Goal: Information Seeking & Learning: Learn about a topic

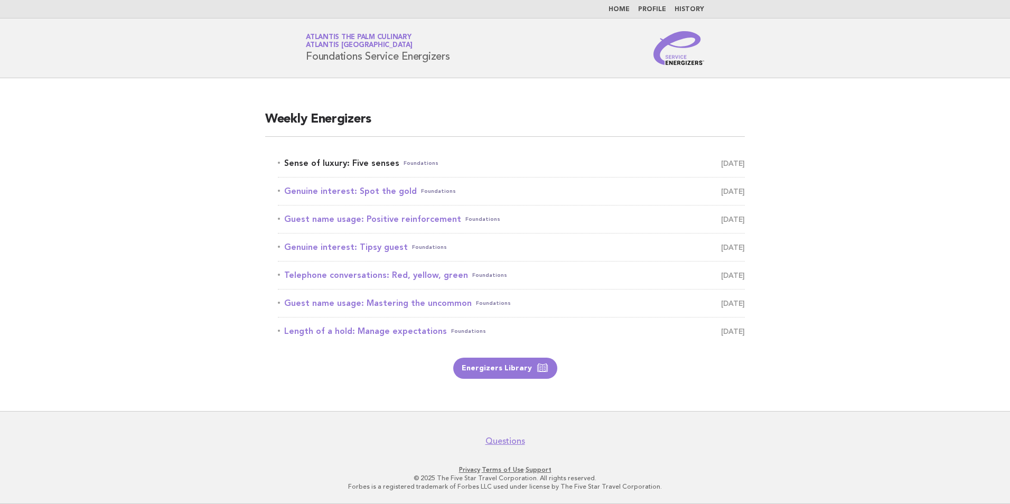
click at [302, 163] on link "Sense of luxury: Five senses Foundations September 11" at bounding box center [511, 163] width 467 height 15
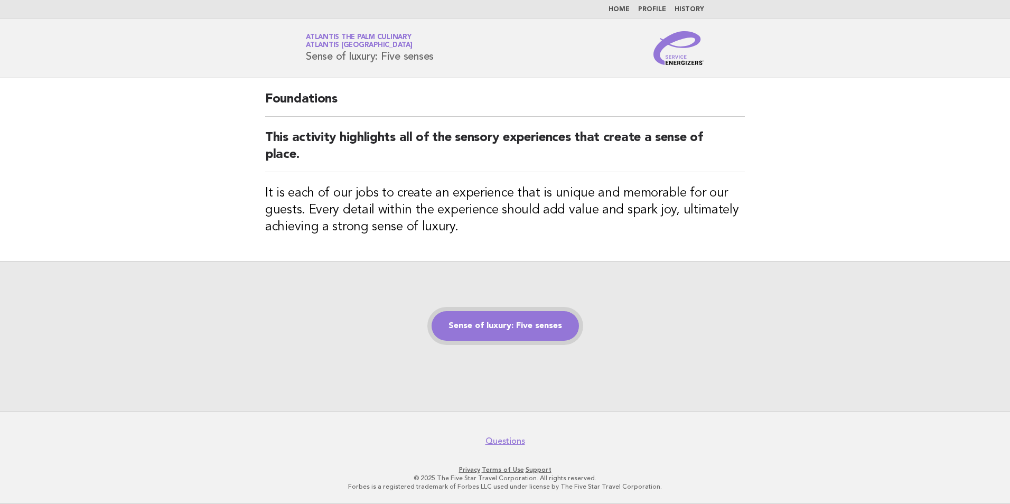
click at [502, 330] on link "Sense of luxury: Five senses" at bounding box center [504, 326] width 147 height 30
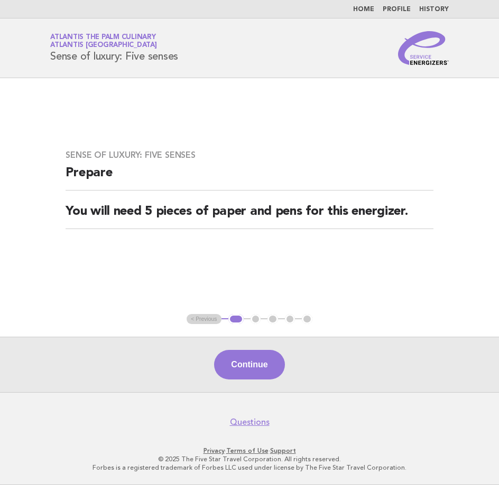
click at [257, 364] on button "Continue" at bounding box center [249, 365] width 70 height 30
